Goal: Information Seeking & Learning: Learn about a topic

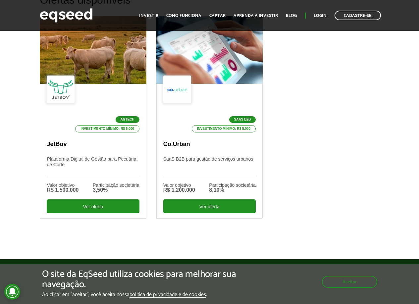
scroll to position [238, 0]
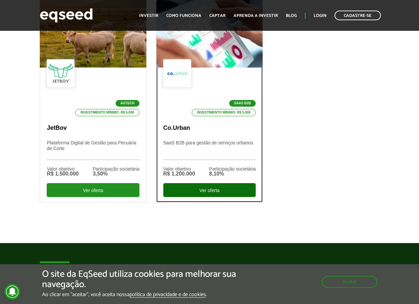
click at [221, 189] on div "Ver oferta" at bounding box center [209, 190] width 92 height 14
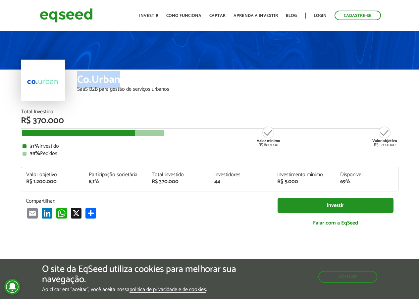
drag, startPoint x: 121, startPoint y: 80, endPoint x: 77, endPoint y: 81, distance: 44.0
click at [77, 81] on div "Co.Urban" at bounding box center [237, 80] width 321 height 12
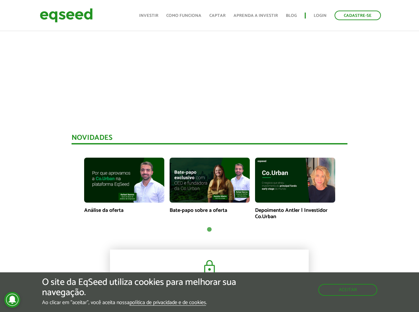
scroll to position [476, 0]
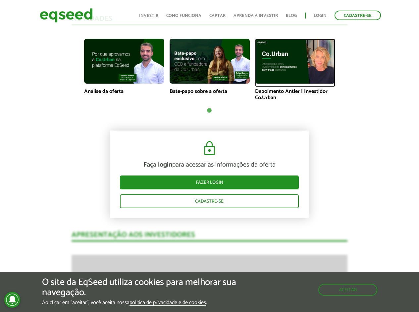
click at [279, 64] on img at bounding box center [295, 61] width 80 height 45
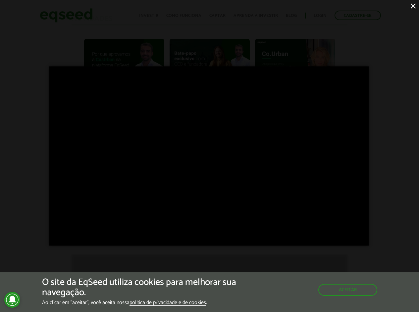
click at [28, 46] on div "×" at bounding box center [209, 156] width 419 height 312
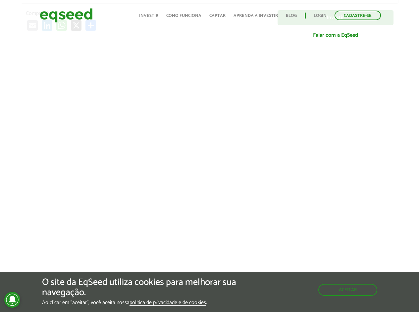
scroll to position [238, 0]
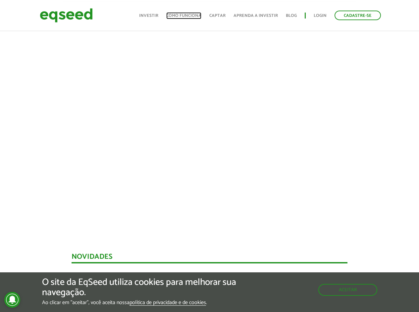
click at [189, 15] on link "Como funciona" at bounding box center [183, 16] width 35 height 4
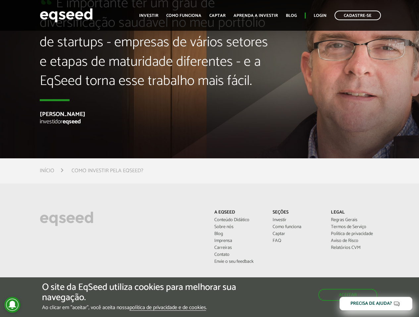
scroll to position [1660, 0]
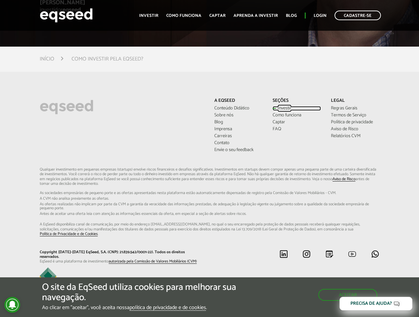
click at [277, 108] on link "Investir" at bounding box center [296, 108] width 48 height 5
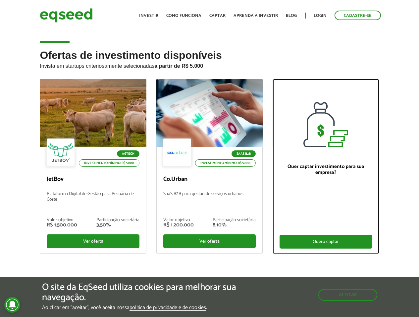
click at [295, 245] on div "Quero captar" at bounding box center [325, 242] width 92 height 14
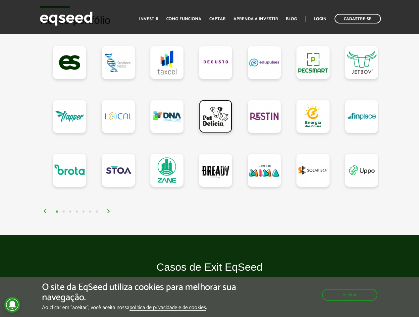
scroll to position [655, 0]
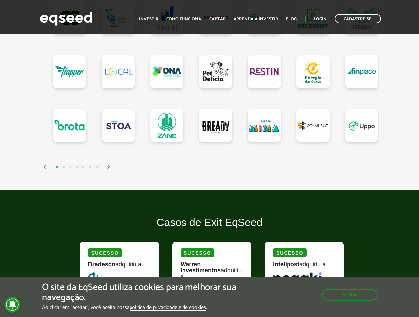
click at [108, 165] on img at bounding box center [109, 167] width 4 height 4
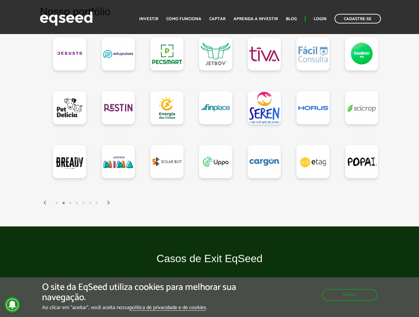
scroll to position [596, 0]
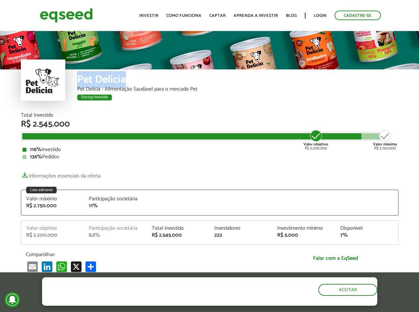
drag, startPoint x: 125, startPoint y: 82, endPoint x: 75, endPoint y: 80, distance: 50.0
click at [75, 80] on div "Pet Delícia Pet Delícia - Alimentação Saudável para o mercado Pet Startup inves…" at bounding box center [209, 90] width 377 height 43
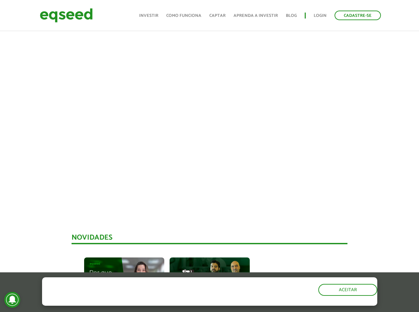
scroll to position [238, 0]
